Goal: Complete application form

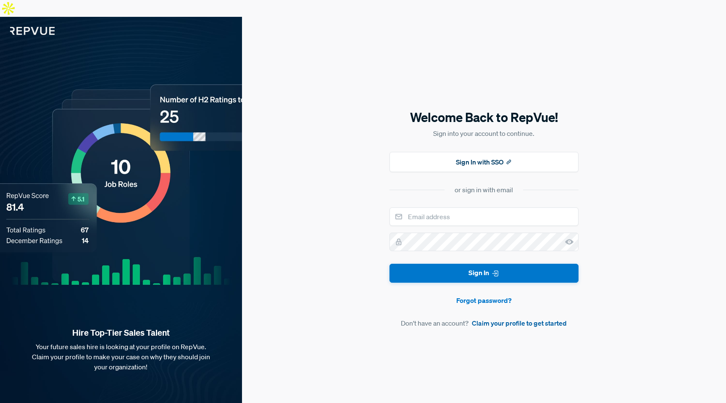
click at [500, 318] on link "Claim your profile to get started" at bounding box center [519, 323] width 95 height 10
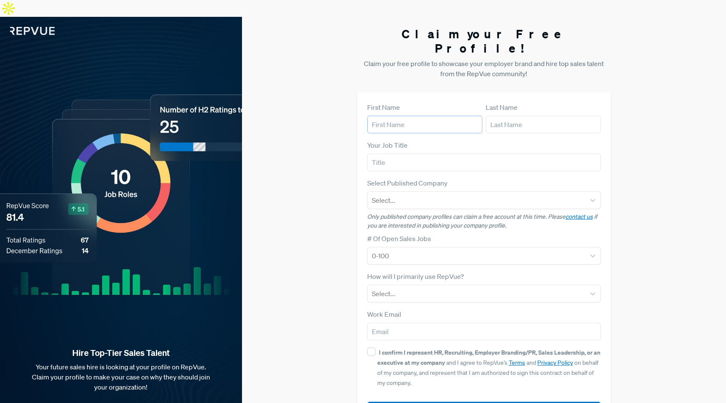
click at [411, 116] on input "text" at bounding box center [424, 125] width 115 height 18
type input "[PERSON_NAME]"
click at [527, 116] on input "Ryder`" at bounding box center [543, 125] width 115 height 18
type input "Ryder"
click at [437, 153] on input "text" at bounding box center [484, 162] width 234 height 18
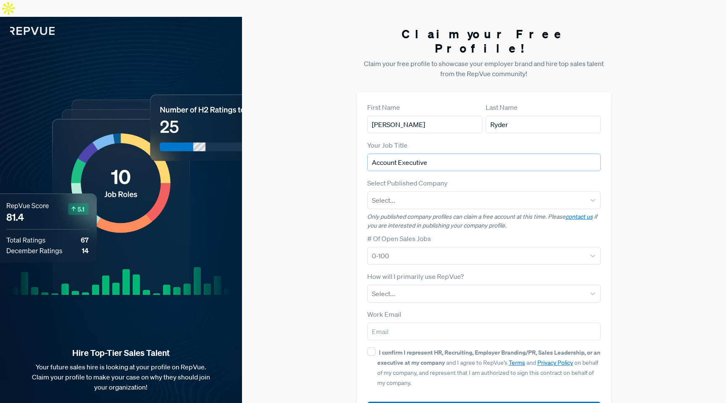
type input "Account Executive"
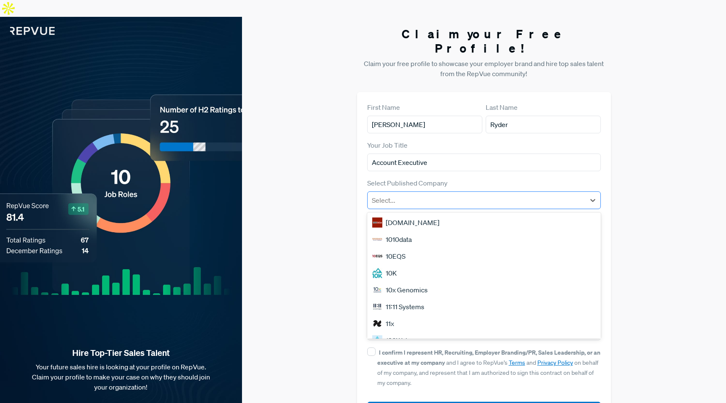
click at [441, 194] on div at bounding box center [477, 200] width 210 height 12
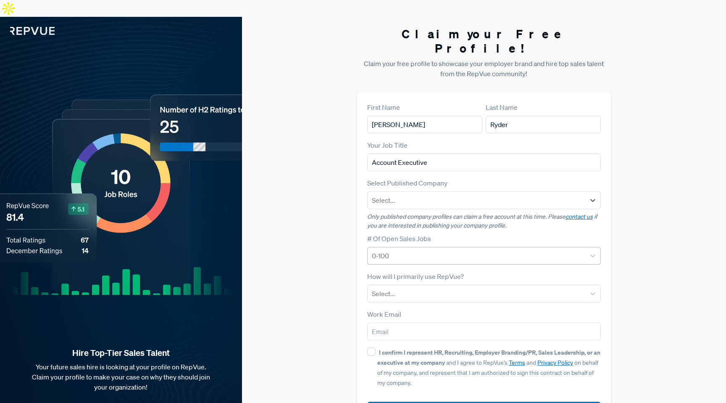
click at [457, 250] on div at bounding box center [477, 256] width 210 height 12
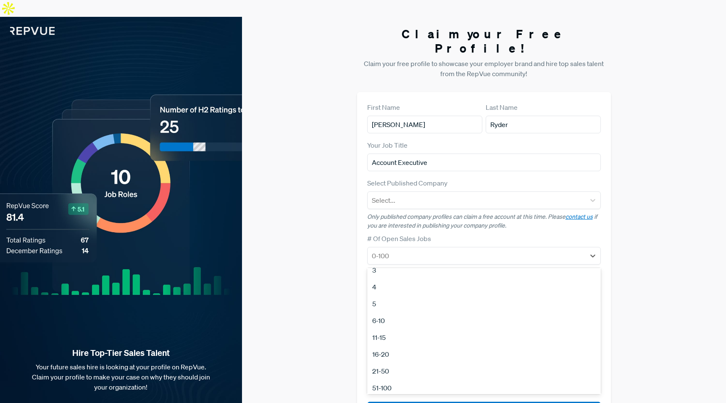
scroll to position [79, 0]
click at [402, 358] on div "100+" at bounding box center [484, 366] width 234 height 17
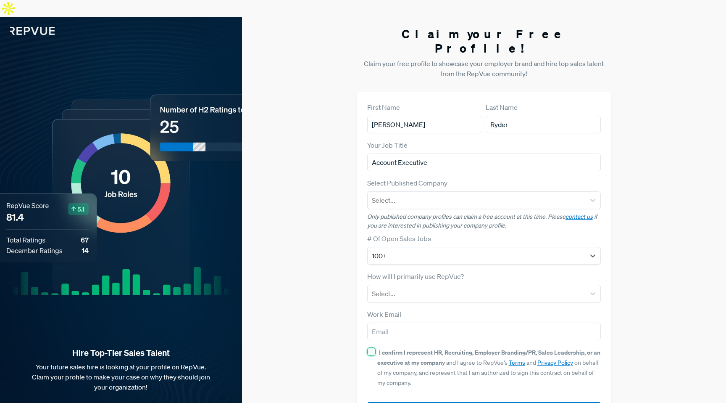
click at [373, 347] on input "I confirm I represent HR, Recruiting, Employer Branding/PR, Sales Leadership, o…" at bounding box center [371, 351] width 8 height 8
checkbox input "true"
click at [400, 322] on input "email" at bounding box center [484, 331] width 234 height 18
type input "[EMAIL_ADDRESS][DOMAIN_NAME]"
type input "2207 [PERSON_NAME] Dr LLC"
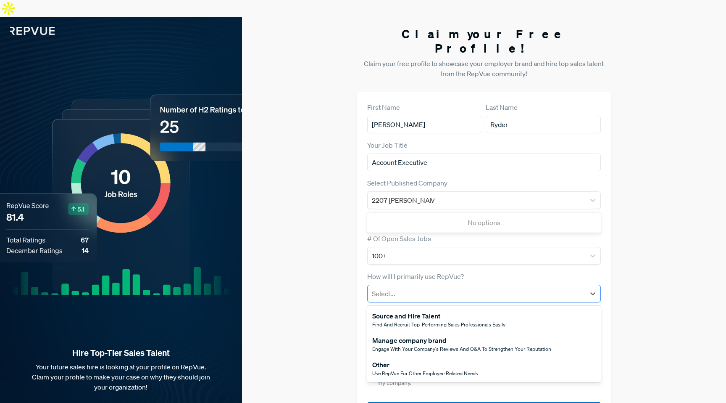
click at [419, 287] on div at bounding box center [477, 293] width 210 height 12
click at [453, 401] on button "Submit" at bounding box center [484, 410] width 234 height 18
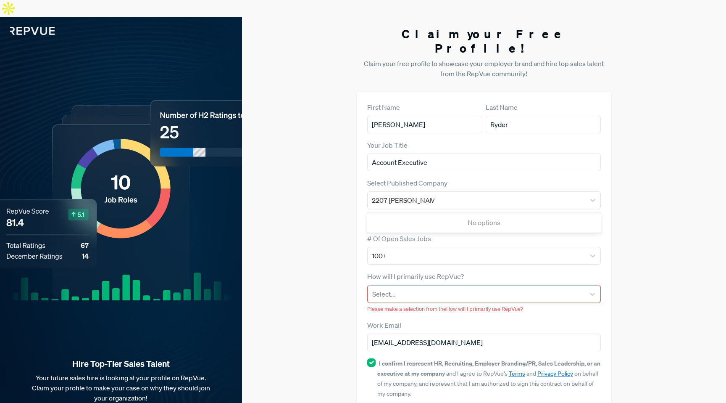
click at [406, 288] on div at bounding box center [476, 294] width 209 height 12
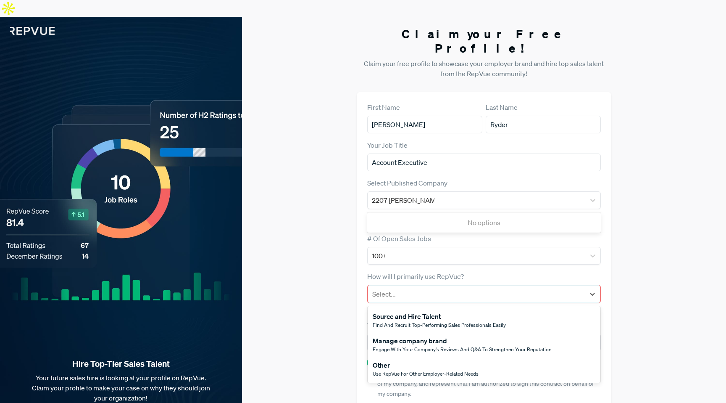
click at [418, 321] on span "Find and recruit top-performing sales professionals easily" at bounding box center [439, 324] width 133 height 7
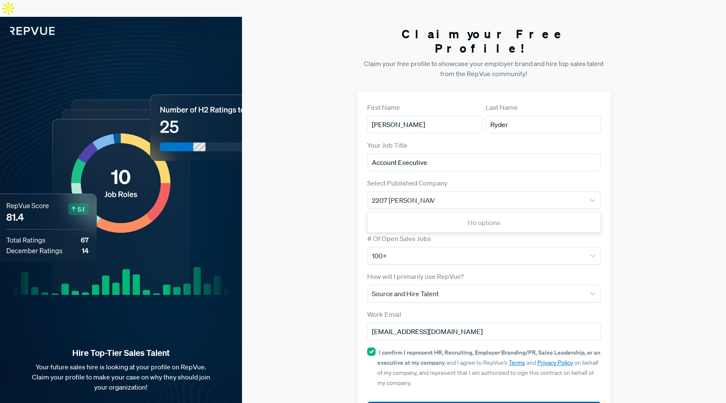
click at [432, 401] on button "Submit" at bounding box center [484, 410] width 234 height 18
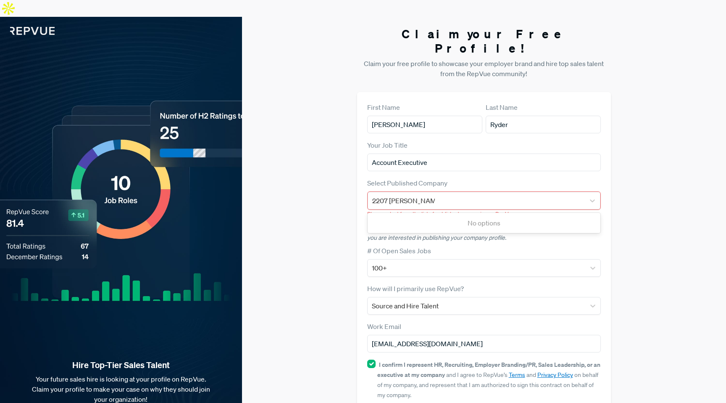
scroll to position [18, 0]
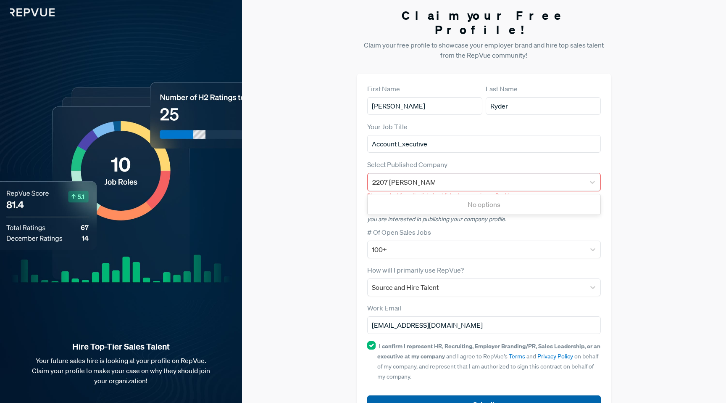
click at [440, 395] on button "Submit" at bounding box center [484, 404] width 234 height 18
click at [451, 176] on div "2207 [PERSON_NAME] Dr LLC" at bounding box center [476, 182] width 209 height 12
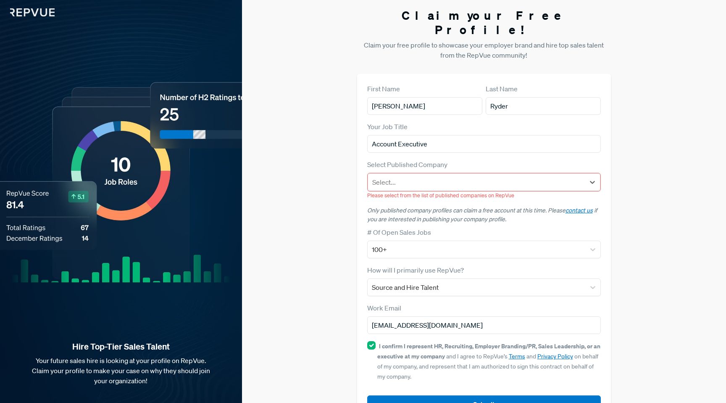
drag, startPoint x: 451, startPoint y: 150, endPoint x: 353, endPoint y: 135, distance: 99.1
click at [353, 135] on div "Claim your Free Profile! Claim your free profile to showcase your employer bran…" at bounding box center [484, 215] width 484 height 435
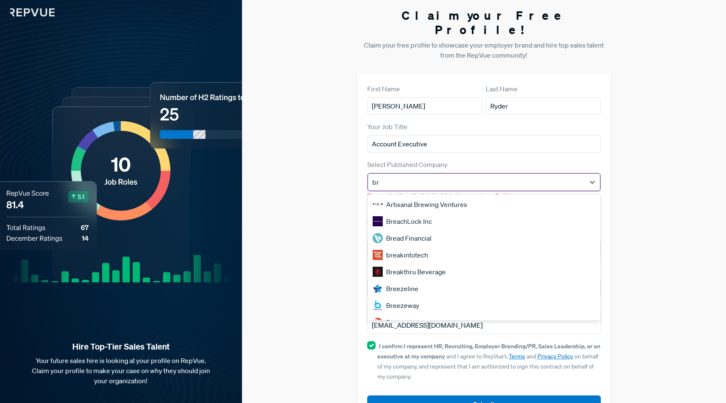
type input "b"
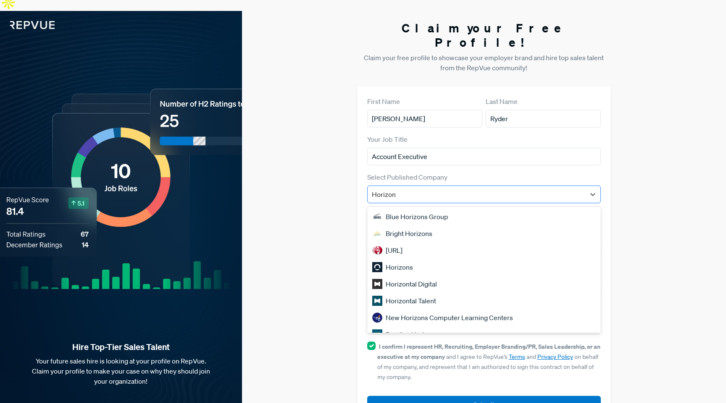
type input "Horizon3"
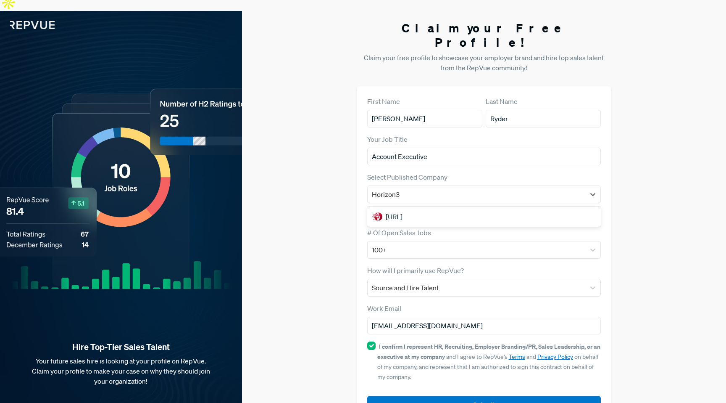
click at [438, 208] on div "[URL]" at bounding box center [484, 216] width 234 height 17
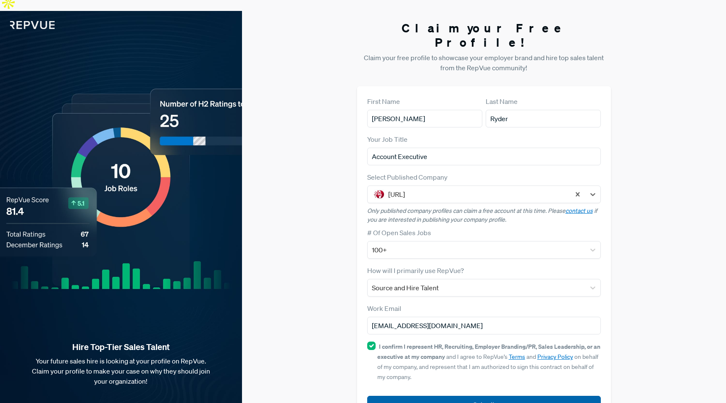
click at [454, 395] on button "Submit" at bounding box center [484, 404] width 234 height 18
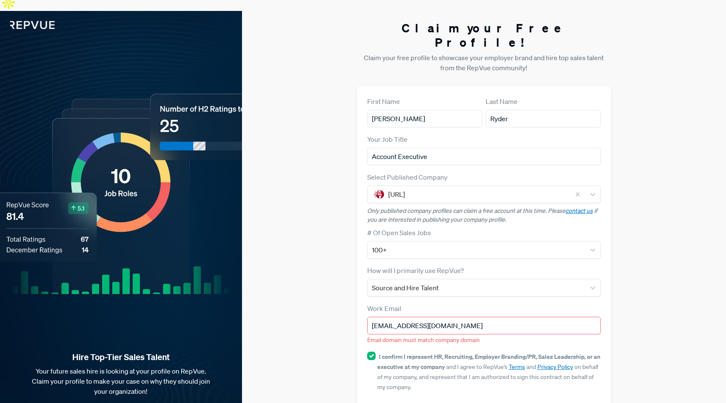
click at [500, 316] on input "[EMAIL_ADDRESS][DOMAIN_NAME]" at bounding box center [484, 325] width 234 height 18
